Goal: Task Accomplishment & Management: Complete application form

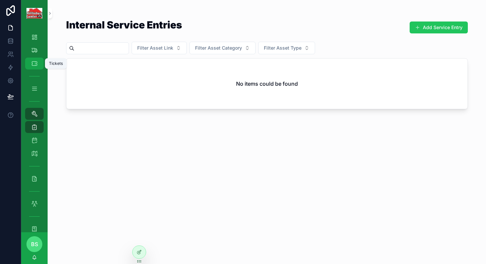
click at [38, 66] on div "Tickets" at bounding box center [34, 63] width 11 height 11
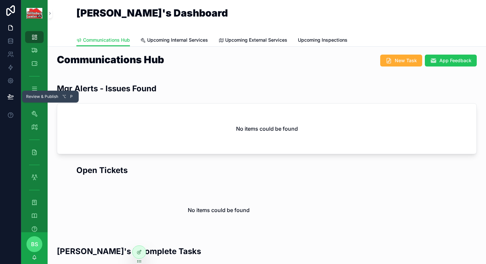
click at [14, 96] on icon at bounding box center [10, 96] width 7 height 7
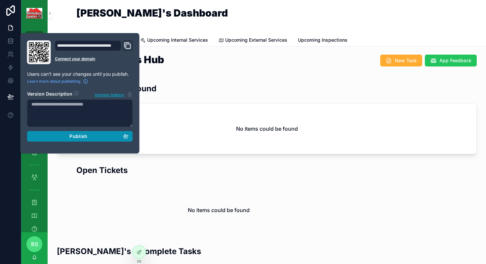
click at [85, 134] on span "Publish" at bounding box center [78, 136] width 18 height 6
click at [189, 94] on div "Mgr Alerts - Issues Found" at bounding box center [267, 91] width 420 height 16
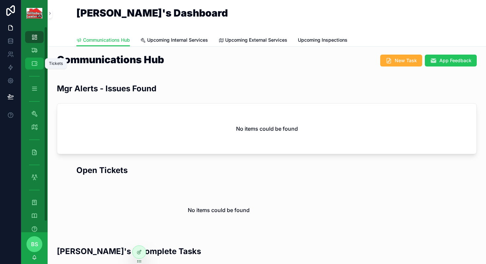
click at [37, 63] on icon "scrollable content" at bounding box center [34, 63] width 7 height 7
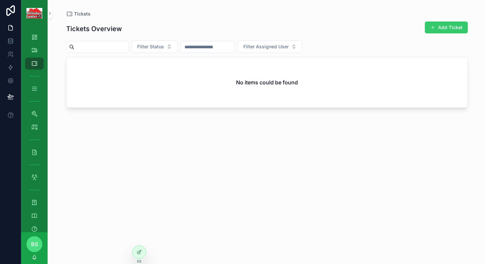
click at [443, 27] on button "Add Ticket" at bounding box center [446, 28] width 43 height 12
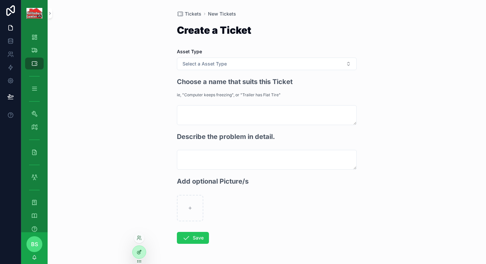
click at [139, 249] on div at bounding box center [139, 252] width 13 height 13
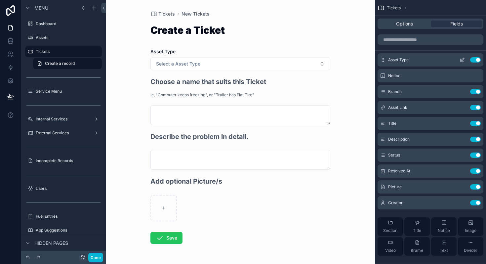
click at [461, 59] on icon "scrollable content" at bounding box center [462, 59] width 5 height 5
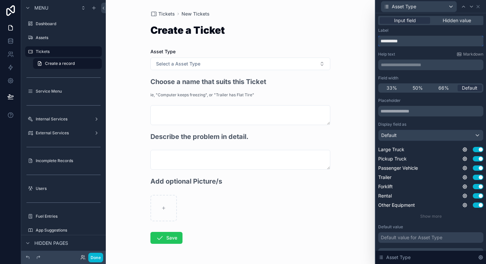
click at [410, 36] on input "**********" at bounding box center [431, 41] width 105 height 11
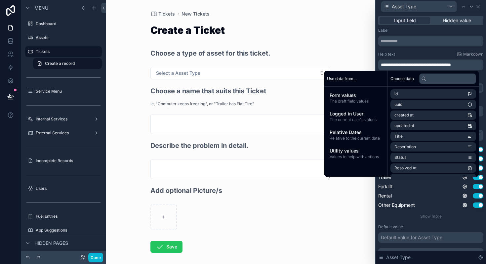
click at [366, 41] on div "Tickets New Tickets Create a Ticket Choose a type of asset for this ticket. Sel…" at bounding box center [240, 132] width 269 height 264
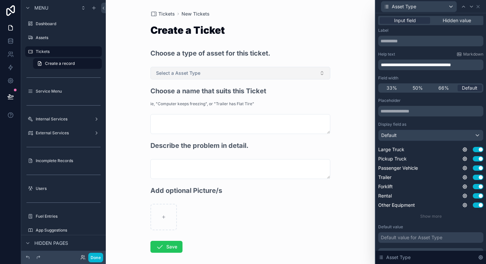
click at [235, 73] on button "Select a Asset Type" at bounding box center [241, 73] width 180 height 13
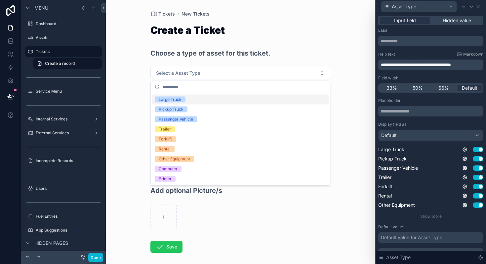
click at [267, 37] on div "Create a Ticket" at bounding box center [241, 34] width 180 height 18
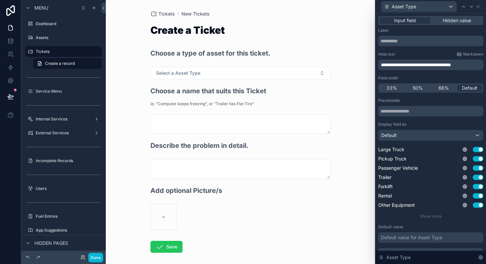
scroll to position [31, 0]
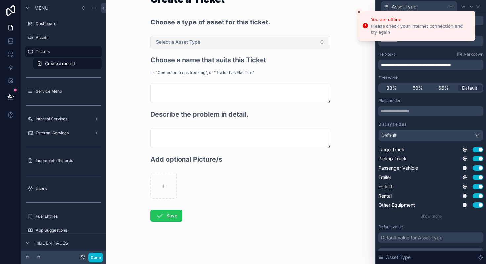
click at [176, 44] on span "Select a Asset Type" at bounding box center [178, 42] width 44 height 7
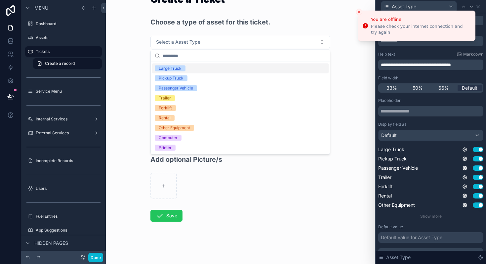
click at [174, 67] on div "Large Truck" at bounding box center [170, 69] width 23 height 6
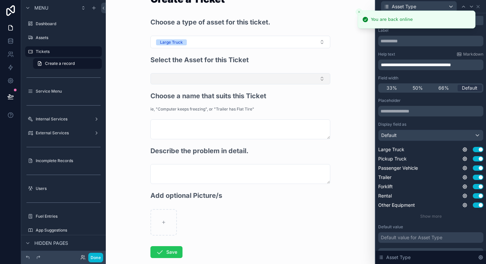
click at [172, 79] on button "Select Button" at bounding box center [241, 78] width 180 height 11
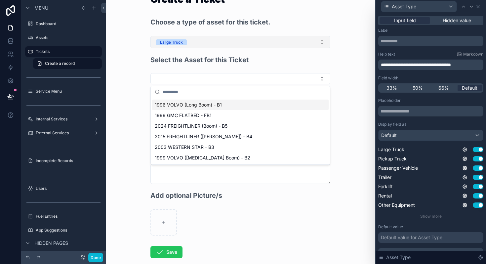
click at [205, 39] on button "Large Truck" at bounding box center [241, 42] width 180 height 13
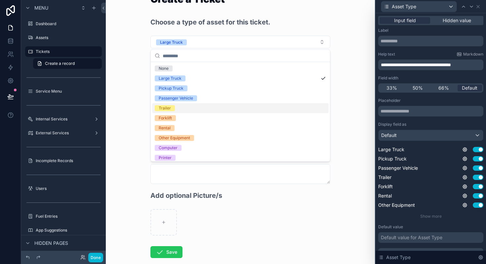
click at [167, 106] on div "Trailer" at bounding box center [165, 108] width 12 height 6
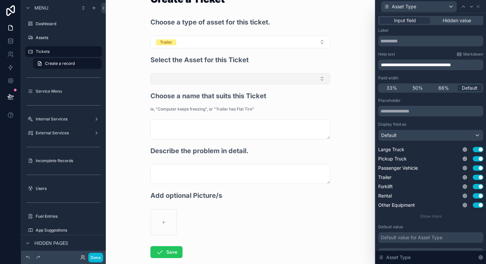
click at [174, 75] on button "Select Button" at bounding box center [241, 78] width 180 height 11
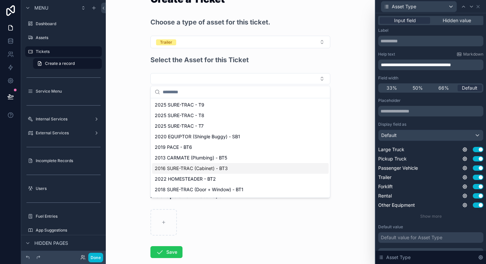
scroll to position [41, 0]
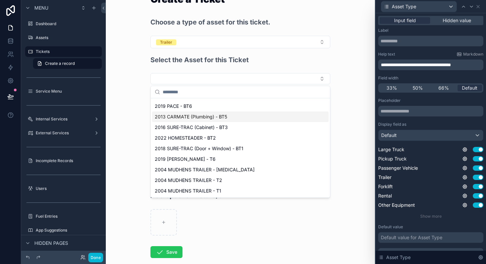
click at [134, 86] on div "Tickets New Tickets Create a Ticket Choose a type of asset for this ticket. Tra…" at bounding box center [240, 101] width 269 height 264
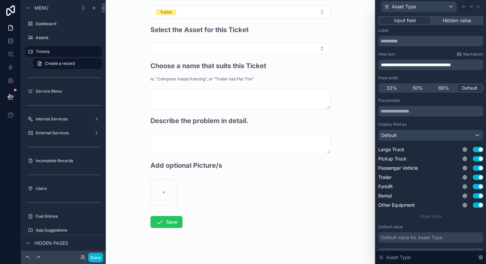
scroll to position [67, 0]
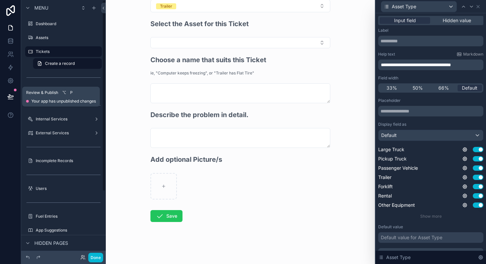
click at [10, 97] on icon at bounding box center [10, 96] width 7 height 7
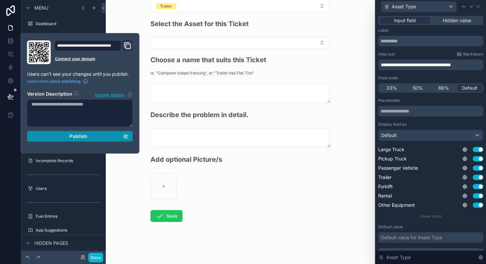
click at [81, 137] on span "Publish" at bounding box center [78, 136] width 18 height 6
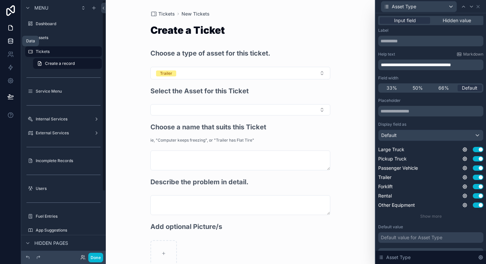
click at [8, 41] on icon at bounding box center [10, 42] width 4 height 3
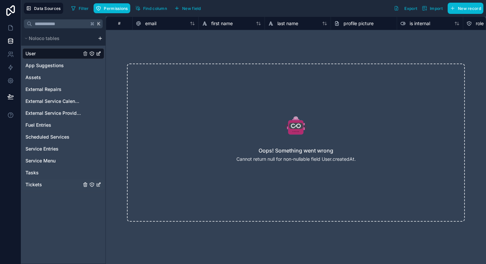
click at [35, 184] on span "Tickets" at bounding box center [33, 184] width 17 height 7
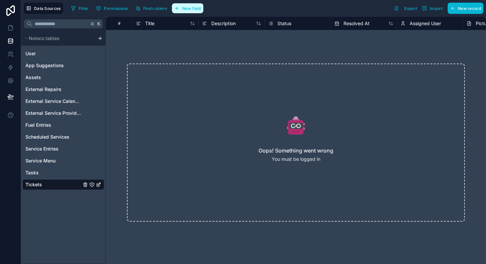
click at [188, 10] on span "New field" at bounding box center [191, 8] width 19 height 5
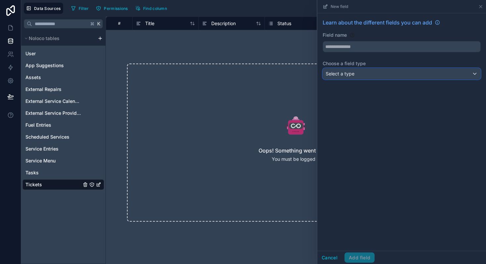
click at [355, 72] on div "Select a type" at bounding box center [402, 73] width 158 height 11
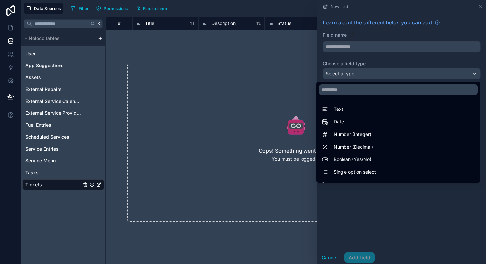
click at [339, 50] on div at bounding box center [402, 132] width 169 height 264
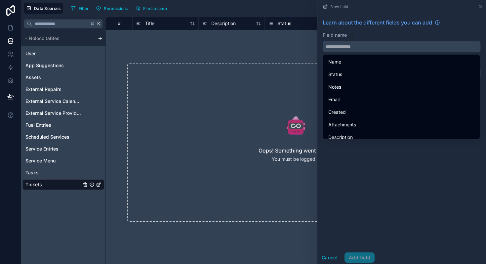
click at [339, 50] on input "text" at bounding box center [402, 46] width 158 height 11
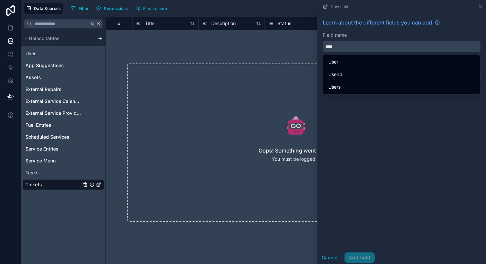
type input "****"
click at [392, 125] on div "Learn about the different fields you can add Field name **** Choose a field typ…" at bounding box center [402, 132] width 169 height 238
click at [368, 38] on div "Field name" at bounding box center [402, 35] width 158 height 7
click at [360, 47] on input "****" at bounding box center [402, 46] width 158 height 11
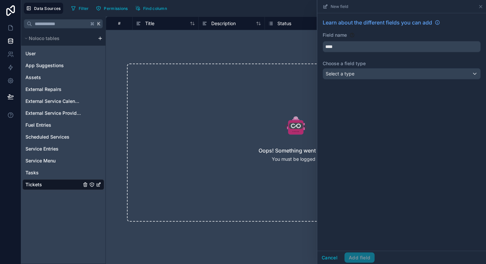
click at [394, 127] on div "Learn about the different fields you can add Field name **** Choose a field typ…" at bounding box center [402, 132] width 169 height 238
click at [354, 75] on span "Select a type" at bounding box center [340, 74] width 29 height 6
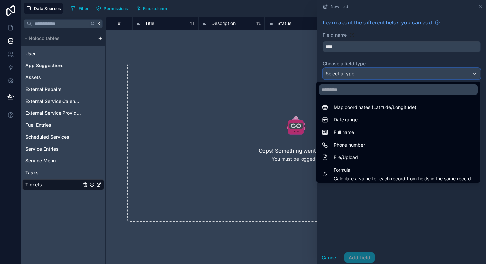
scroll to position [192, 0]
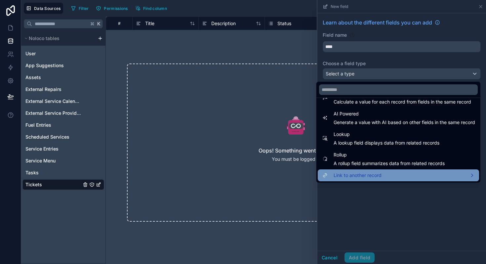
click at [363, 176] on span "Link to another record" at bounding box center [358, 175] width 48 height 8
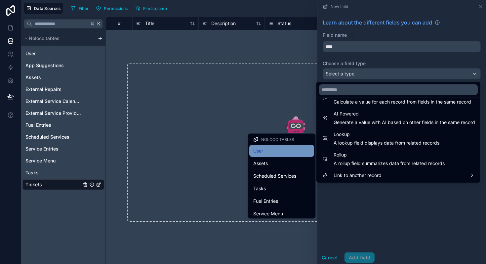
click at [265, 153] on div "User" at bounding box center [281, 151] width 57 height 8
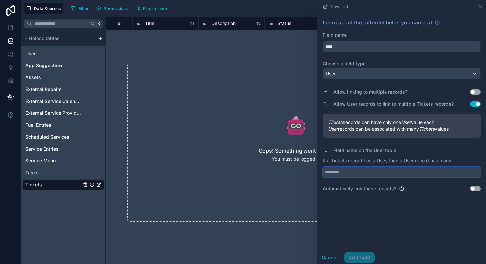
click at [347, 174] on input "text" at bounding box center [402, 172] width 158 height 11
type input "*******"
click at [366, 258] on button "Add field" at bounding box center [360, 257] width 30 height 11
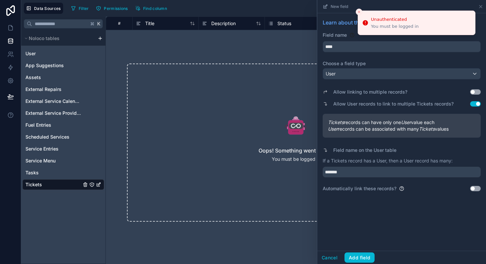
click at [359, 11] on icon "Close toast" at bounding box center [359, 12] width 4 height 4
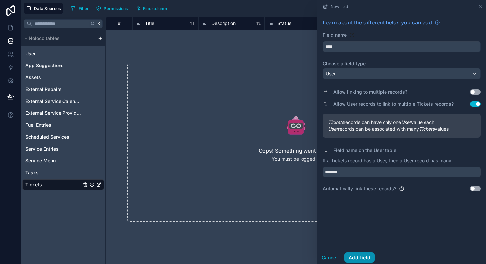
click at [362, 257] on button "Add field" at bounding box center [360, 257] width 30 height 11
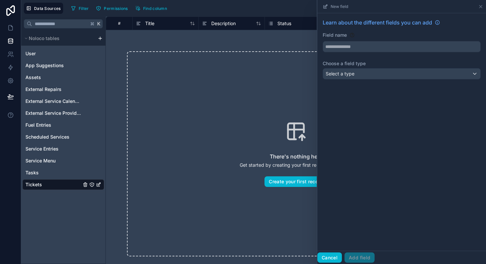
click at [332, 255] on button "Cancel" at bounding box center [330, 257] width 24 height 11
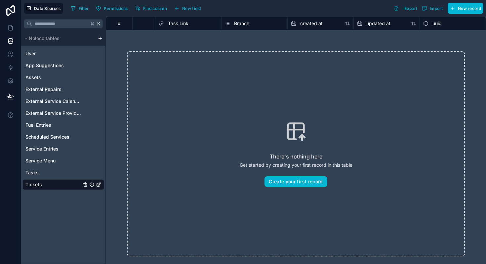
scroll to position [0, 967]
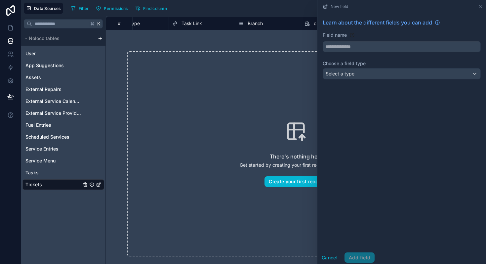
scroll to position [0, 961]
click at [330, 259] on button "Cancel" at bounding box center [330, 257] width 24 height 11
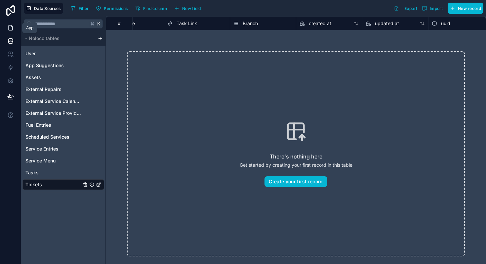
click at [12, 26] on icon at bounding box center [11, 27] width 4 height 5
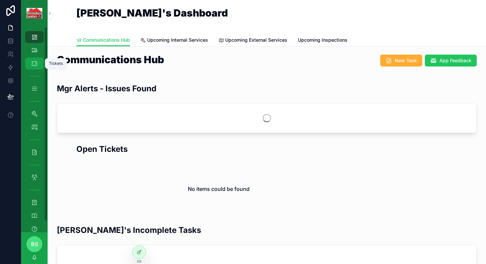
click at [34, 61] on icon "scrollable content" at bounding box center [34, 63] width 7 height 7
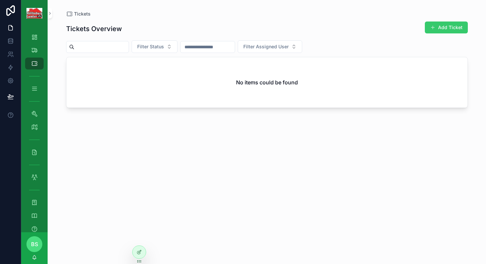
click at [440, 29] on button "Add Ticket" at bounding box center [446, 28] width 43 height 12
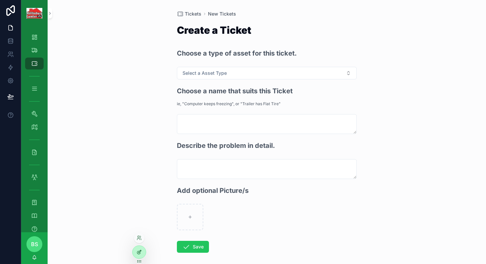
click at [142, 255] on div at bounding box center [139, 252] width 13 height 13
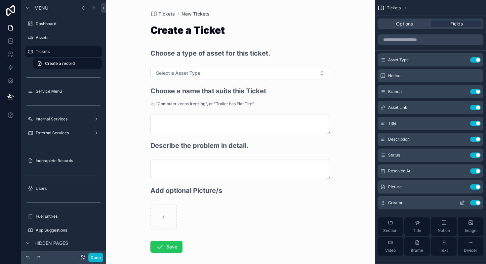
click at [463, 204] on icon "scrollable content" at bounding box center [462, 202] width 5 height 5
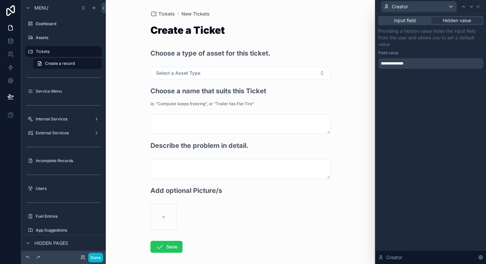
click at [415, 24] on div "Input field Hidden value" at bounding box center [431, 20] width 105 height 9
click at [410, 21] on span "Input field" at bounding box center [405, 20] width 22 height 7
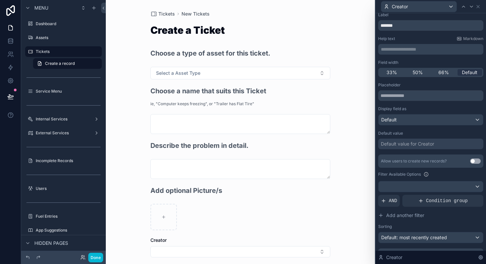
scroll to position [16, 0]
drag, startPoint x: 410, startPoint y: 27, endPoint x: 362, endPoint y: 30, distance: 47.4
click at [362, 30] on div "**********" at bounding box center [243, 132] width 486 height 264
type input "******"
click at [393, 51] on p "**********" at bounding box center [431, 48] width 101 height 7
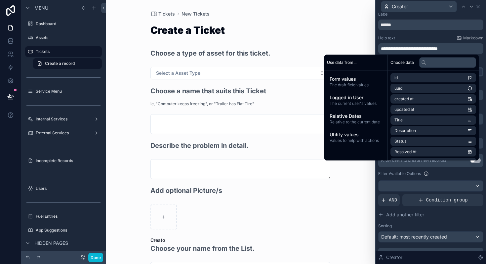
click at [368, 31] on div "Tickets New Tickets Create a Ticket Choose a type of asset for this ticket. Sel…" at bounding box center [240, 132] width 269 height 264
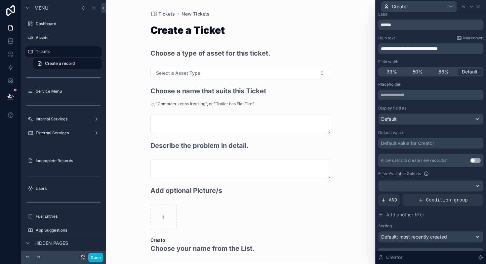
scroll to position [48, 0]
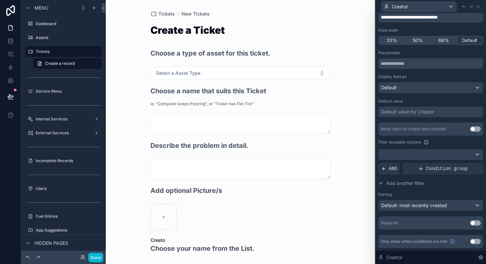
click at [480, 10] on div "Creator" at bounding box center [431, 6] width 105 height 13
click at [479, 6] on icon at bounding box center [478, 6] width 3 height 3
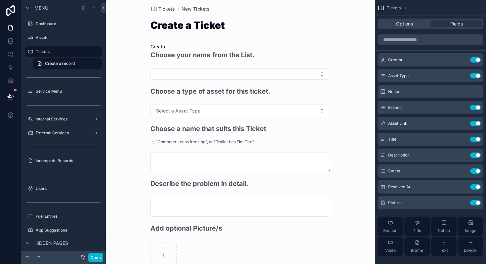
scroll to position [7, 0]
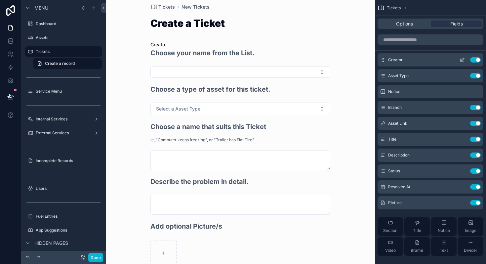
click at [463, 59] on icon "scrollable content" at bounding box center [462, 59] width 5 height 5
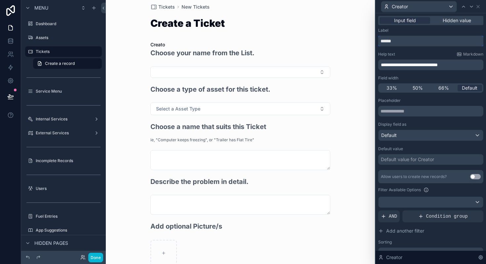
click at [406, 45] on input "******" at bounding box center [431, 41] width 105 height 11
type input "*"
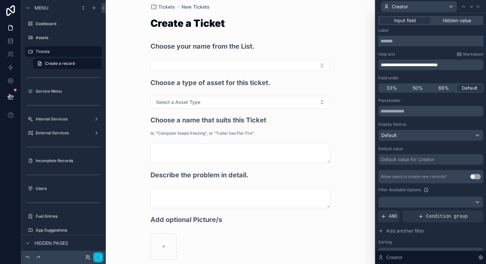
scroll to position [0, 0]
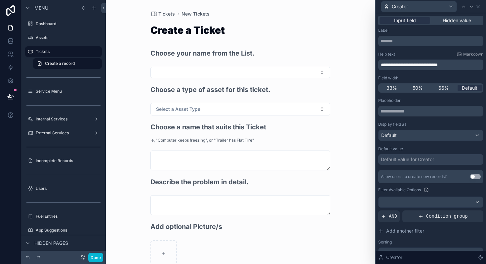
click at [352, 41] on div "Tickets New Tickets Create a Ticket Choose your name from the List. Choose a ty…" at bounding box center [240, 132] width 269 height 264
click at [209, 76] on button "Select Button" at bounding box center [241, 72] width 180 height 11
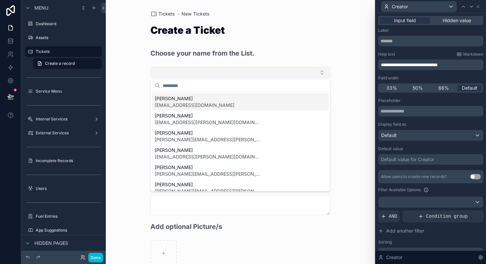
click at [188, 76] on button "Select Button" at bounding box center [241, 72] width 180 height 11
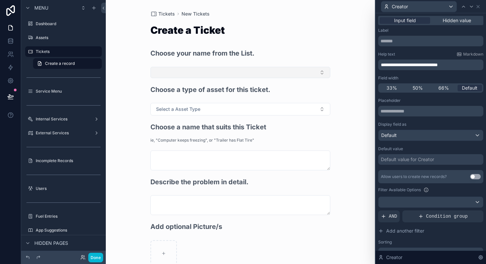
click at [242, 70] on button "Select Button" at bounding box center [241, 72] width 180 height 11
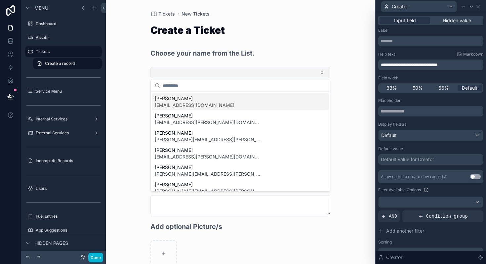
type input "*"
click at [265, 23] on div "Tickets New Tickets Create a Ticket Choose your name from the List. Choose a ty…" at bounding box center [240, 166] width 191 height 332
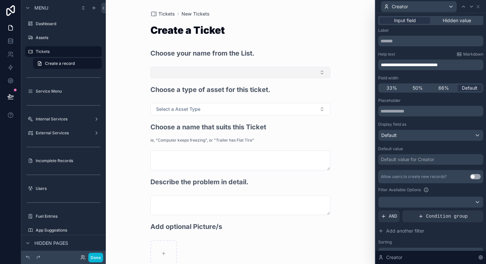
click at [209, 74] on button "Select Button" at bounding box center [241, 72] width 180 height 11
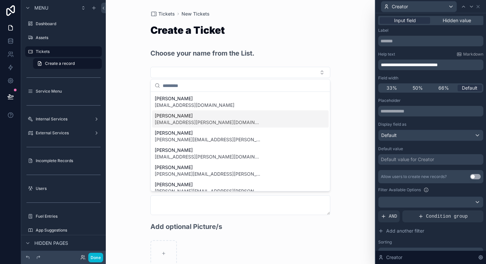
click at [276, 34] on div "Create a Ticket" at bounding box center [241, 34] width 180 height 18
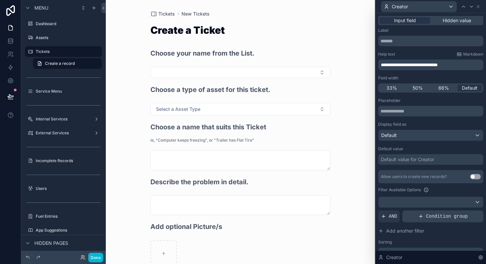
scroll to position [48, 0]
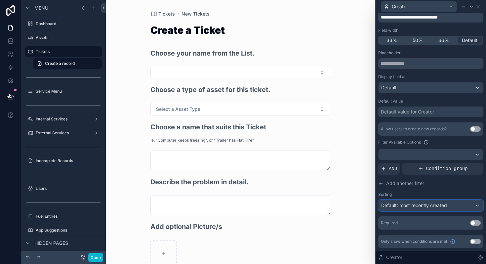
click at [415, 206] on span "Default: most recently created" at bounding box center [415, 206] width 66 height 6
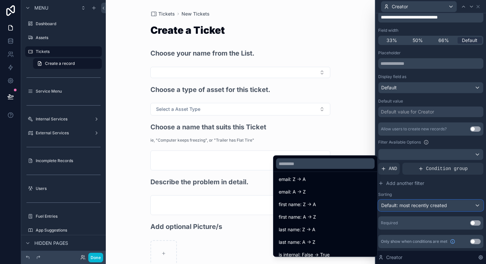
scroll to position [70, 0]
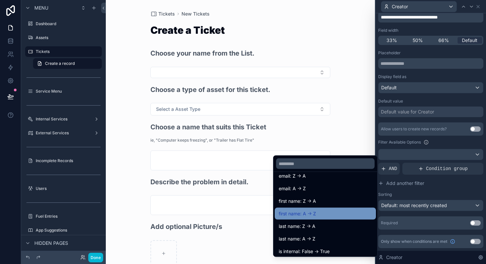
click at [298, 213] on span "first name: A -> Z" at bounding box center [297, 214] width 37 height 8
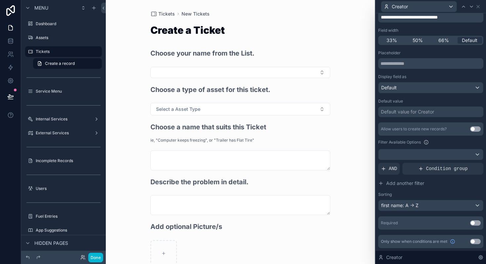
click at [343, 143] on div "Tickets New Tickets Create a Ticket Choose your name from the List. Choose a ty…" at bounding box center [240, 132] width 269 height 264
click at [169, 72] on button "Select Button" at bounding box center [241, 72] width 180 height 11
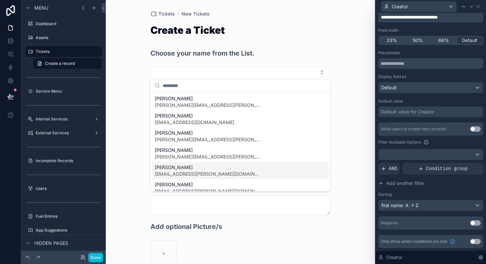
scroll to position [7, 0]
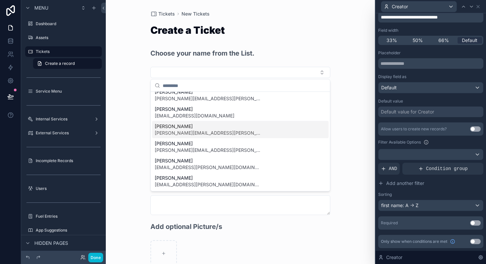
click at [343, 138] on div "Tickets New Tickets Create a Ticket Choose your name from the List. Choose a ty…" at bounding box center [240, 132] width 269 height 264
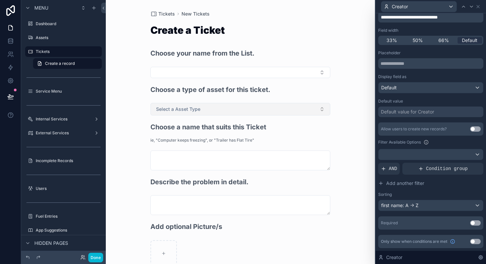
click at [203, 108] on button "Select a Asset Type" at bounding box center [241, 109] width 180 height 13
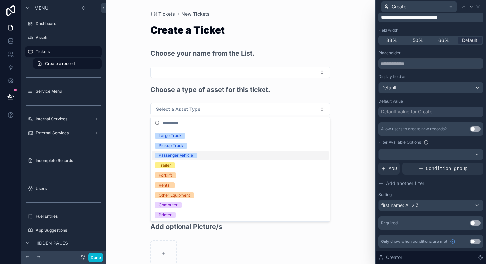
click at [177, 156] on div "Passenger Vehicle" at bounding box center [176, 156] width 34 height 6
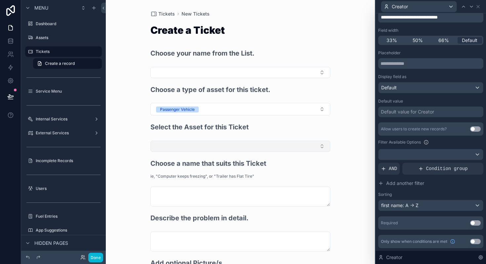
click at [175, 151] on button "Select Button" at bounding box center [241, 146] width 180 height 11
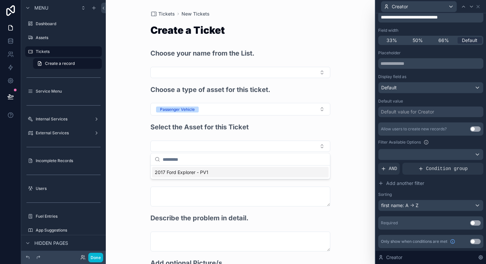
click at [355, 113] on div "Tickets New Tickets Create a Ticket Choose your name from the List. Choose a ty…" at bounding box center [240, 132] width 269 height 264
click at [479, 7] on icon at bounding box center [478, 6] width 5 height 5
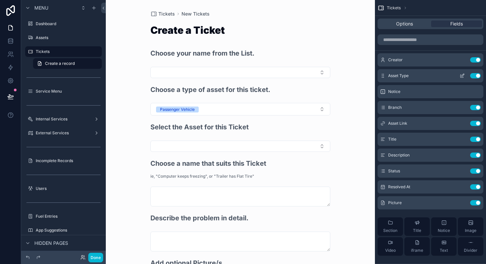
click at [463, 74] on icon "scrollable content" at bounding box center [463, 75] width 3 height 3
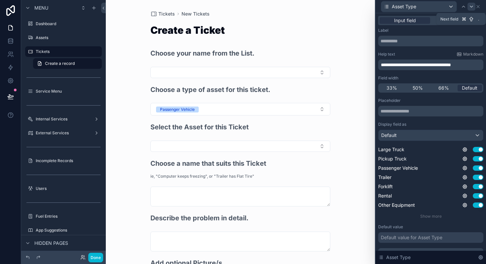
click at [473, 6] on icon at bounding box center [471, 6] width 5 height 5
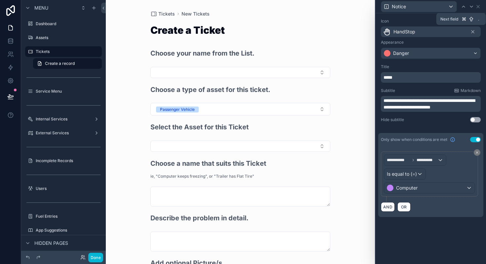
click at [473, 6] on icon at bounding box center [471, 6] width 5 height 5
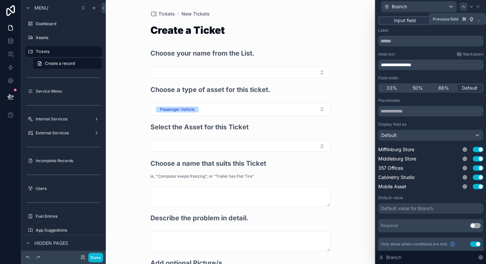
click at [464, 4] on icon at bounding box center [463, 6] width 5 height 5
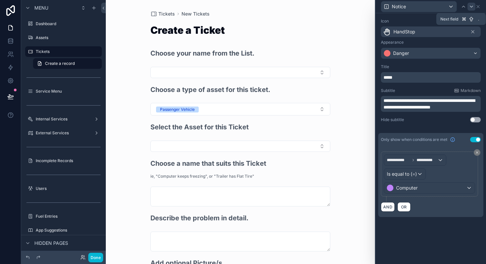
click at [470, 6] on icon at bounding box center [471, 6] width 5 height 5
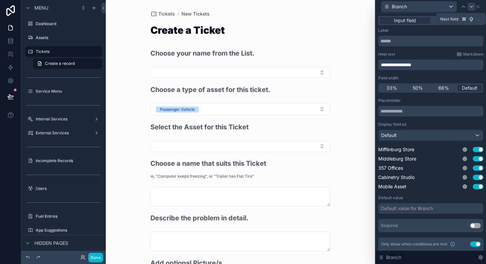
click at [471, 7] on icon at bounding box center [471, 6] width 5 height 5
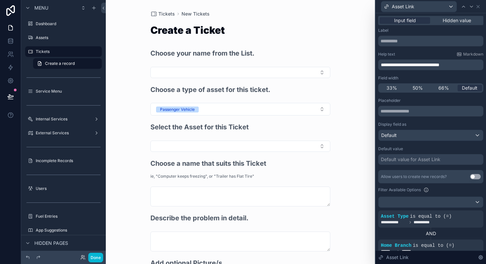
click at [409, 66] on span "**********" at bounding box center [410, 65] width 59 height 5
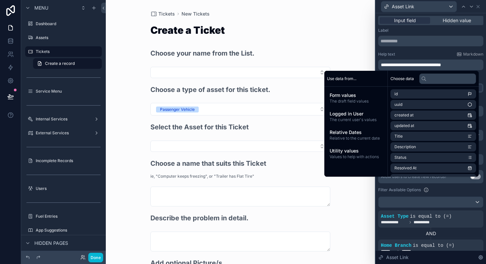
click at [414, 63] on span "**********" at bounding box center [411, 65] width 60 height 5
click at [432, 66] on span "**********" at bounding box center [410, 65] width 59 height 5
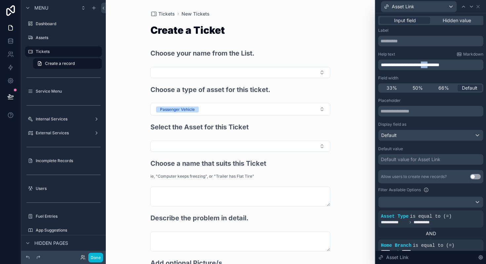
click at [432, 66] on span "**********" at bounding box center [410, 65] width 59 height 5
drag, startPoint x: 388, startPoint y: 65, endPoint x: 459, endPoint y: 67, distance: 70.5
click at [459, 67] on p "**********" at bounding box center [431, 65] width 101 height 7
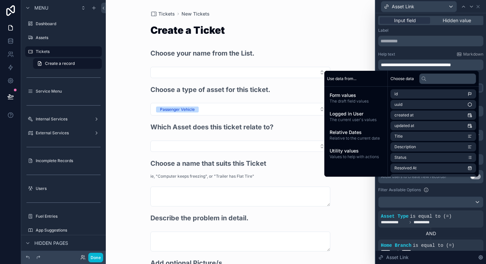
click at [353, 42] on div "Tickets New Tickets Create a Ticket Choose your name from the List. Choose a ty…" at bounding box center [240, 132] width 269 height 264
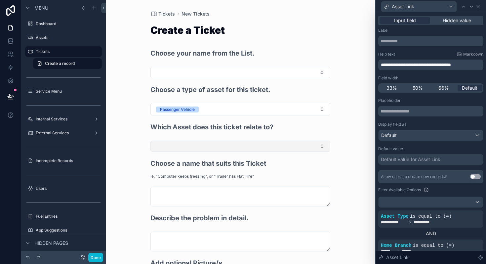
click at [194, 150] on button "Select Button" at bounding box center [241, 146] width 180 height 11
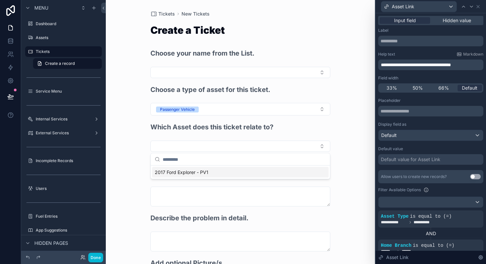
click at [182, 171] on span "2017 Ford Explorer - PV1" at bounding box center [182, 172] width 54 height 7
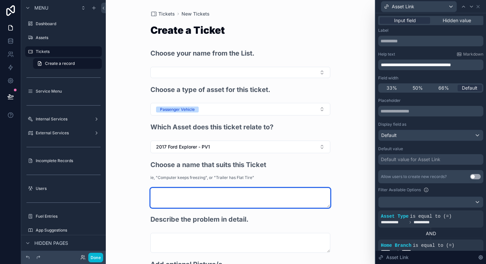
click at [197, 203] on textarea "scrollable content" at bounding box center [241, 198] width 180 height 20
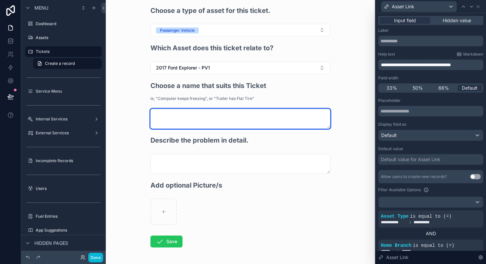
scroll to position [80, 0]
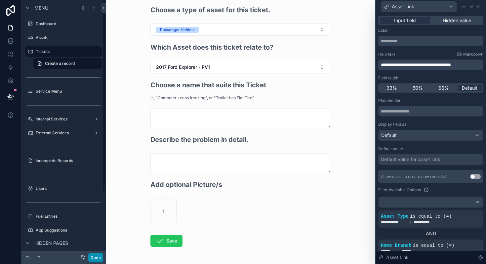
click at [100, 254] on button "Done" at bounding box center [95, 258] width 15 height 10
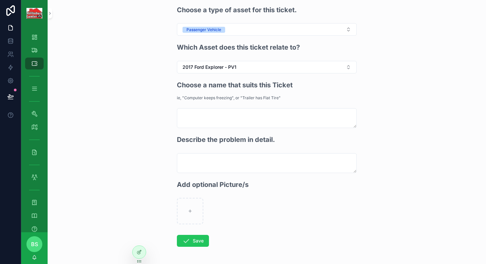
scroll to position [0, 0]
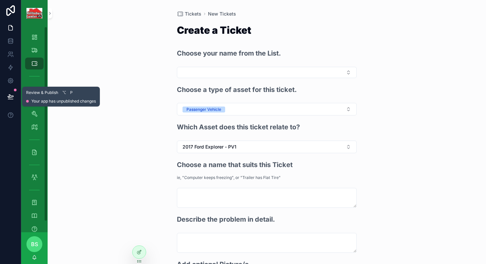
click at [13, 97] on icon at bounding box center [10, 96] width 7 height 7
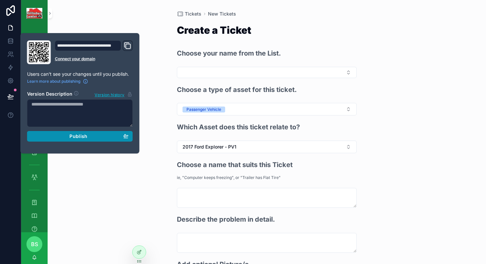
click at [71, 135] on span "Publish" at bounding box center [78, 136] width 18 height 6
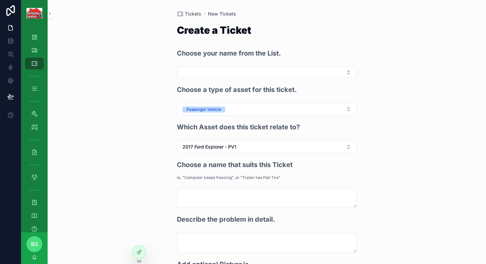
click at [122, 161] on div "Tickets New Tickets Create a Ticket Choose your name from the List. Choose a ty…" at bounding box center [267, 132] width 439 height 264
